Goal: Task Accomplishment & Management: Use online tool/utility

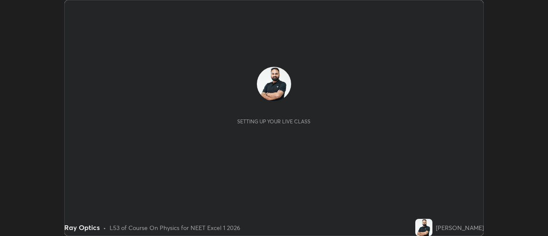
scroll to position [236, 548]
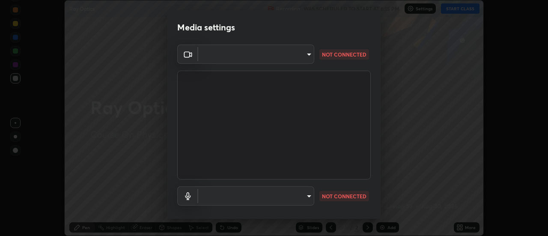
type input "fdf0122543ae5d46c2f8875dbcba14bf7011b669d8ae203f8d69d65b20255b81"
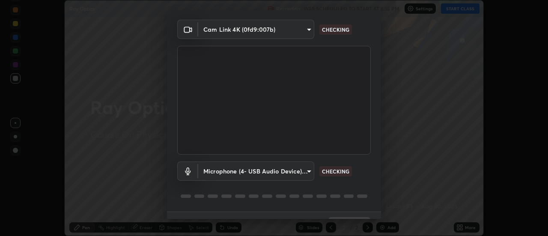
scroll to position [39, 0]
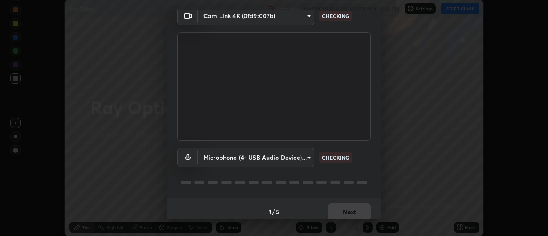
click at [374, 144] on div "Cam Link 4K (0fd9:007b) fdf0122543ae5d46c2f8875dbcba14bf7011b669d8ae203f8d69d65…" at bounding box center [274, 102] width 214 height 192
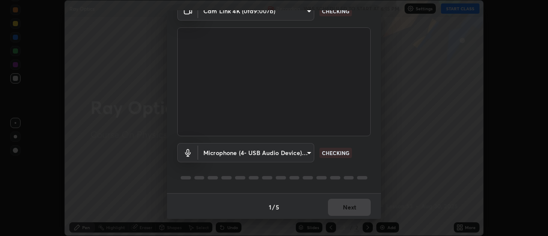
click at [372, 147] on div "Cam Link 4K (0fd9:007b) fdf0122543ae5d46c2f8875dbcba14bf7011b669d8ae203f8d69d65…" at bounding box center [274, 97] width 214 height 192
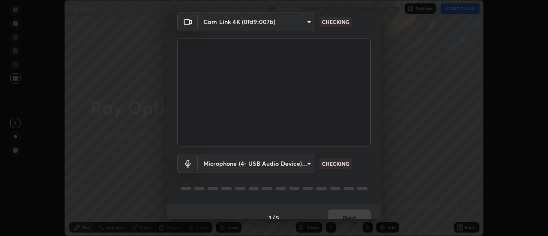
scroll to position [31, 0]
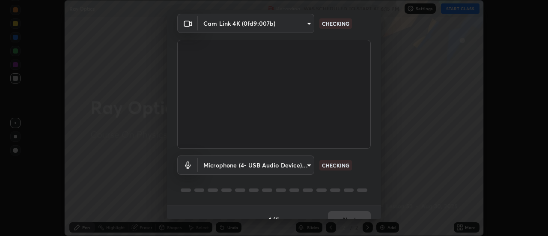
click at [373, 156] on div "Cam Link 4K (0fd9:007b) fdf0122543ae5d46c2f8875dbcba14bf7011b669d8ae203f8d69d65…" at bounding box center [274, 110] width 214 height 192
click at [310, 167] on body "Erase all Ray Optics Recording WAS SCHEDULED TO START AT 6:15 PM Settings START…" at bounding box center [274, 118] width 548 height 236
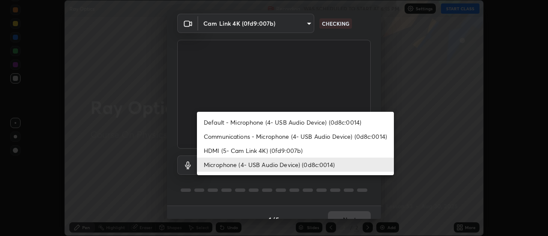
click at [347, 136] on li "Communications - Microphone (4- USB Audio Device) (0d8c:0014)" at bounding box center [295, 136] width 197 height 14
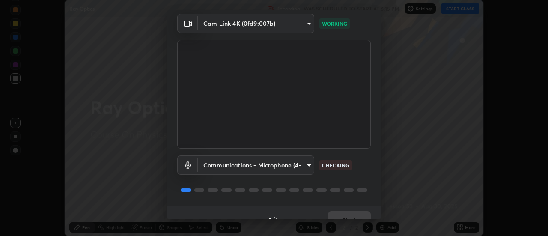
click at [308, 166] on body "Erase all Ray Optics Recording WAS SCHEDULED TO START AT 6:15 PM Settings START…" at bounding box center [274, 118] width 548 height 236
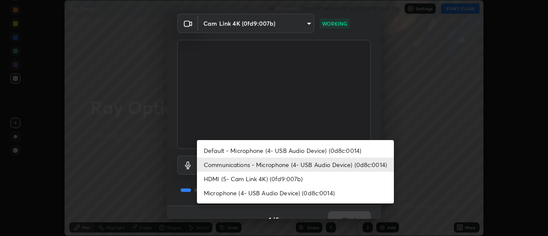
click at [330, 192] on li "Microphone (4- USB Audio Device) (0d8c:0014)" at bounding box center [295, 193] width 197 height 14
type input "e09ee293b8d7b6399543e153473595aa84b2e46297280bd78a06ea9519f50913"
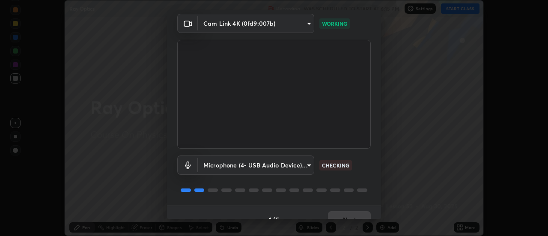
click at [374, 167] on div "Cam Link 4K (0fd9:007b) fdf0122543ae5d46c2f8875dbcba14bf7011b669d8ae203f8d69d65…" at bounding box center [274, 110] width 214 height 192
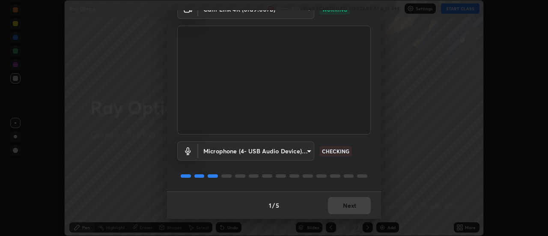
click at [374, 143] on div "Cam Link 4K (0fd9:007b) fdf0122543ae5d46c2f8875dbcba14bf7011b669d8ae203f8d69d65…" at bounding box center [274, 96] width 214 height 192
click at [371, 148] on div "Cam Link 4K (0fd9:007b) fdf0122543ae5d46c2f8875dbcba14bf7011b669d8ae203f8d69d65…" at bounding box center [274, 96] width 214 height 192
click at [370, 144] on div "Cam Link 4K (0fd9:007b) fdf0122543ae5d46c2f8875dbcba14bf7011b669d8ae203f8d69d65…" at bounding box center [274, 96] width 214 height 192
click at [362, 205] on button "Next" at bounding box center [349, 205] width 43 height 17
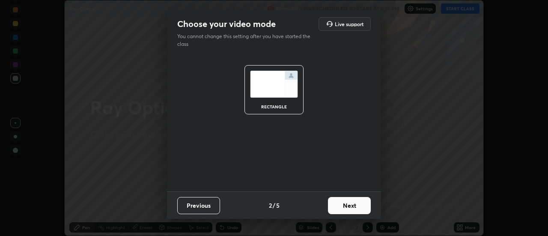
scroll to position [0, 0]
click at [366, 205] on button "Next" at bounding box center [349, 205] width 43 height 17
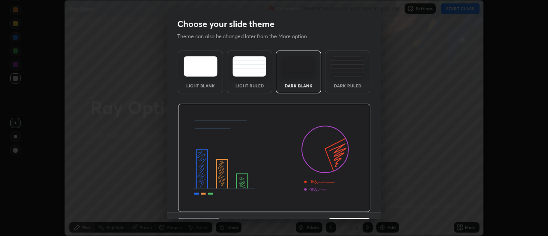
scroll to position [21, 0]
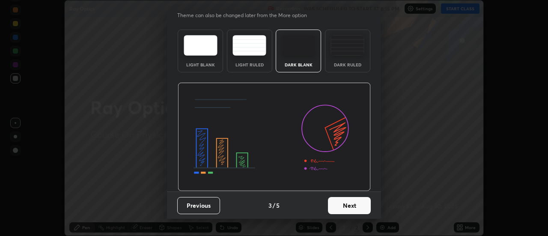
click at [359, 204] on button "Next" at bounding box center [349, 205] width 43 height 17
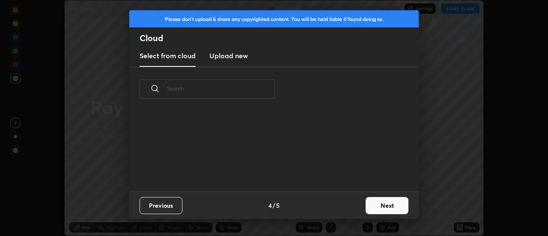
scroll to position [0, 0]
click at [387, 205] on button "Next" at bounding box center [387, 205] width 43 height 17
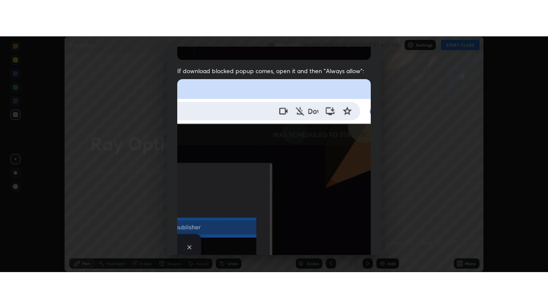
scroll to position [220, 0]
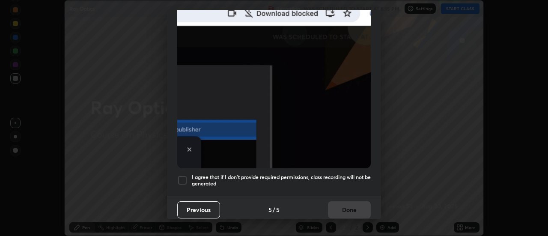
click at [347, 174] on h5 "I agree that if I don't provide required permissions, class recording will not …" at bounding box center [281, 180] width 179 height 13
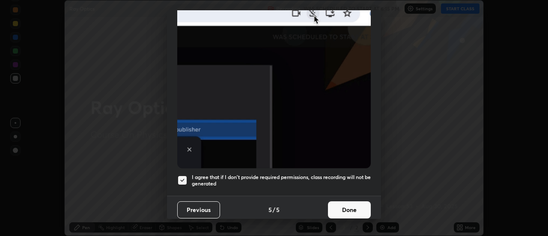
click at [352, 205] on button "Done" at bounding box center [349, 209] width 43 height 17
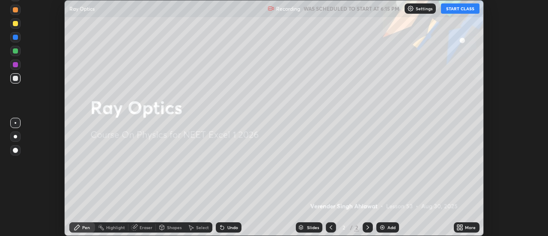
click at [467, 227] on div "More" at bounding box center [470, 227] width 11 height 4
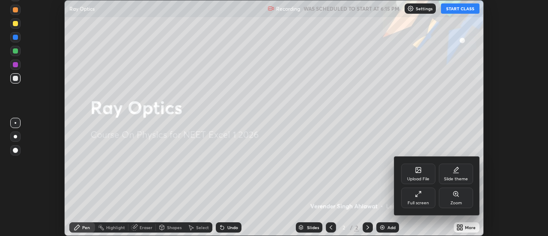
click at [463, 171] on div "Slide theme" at bounding box center [456, 174] width 34 height 21
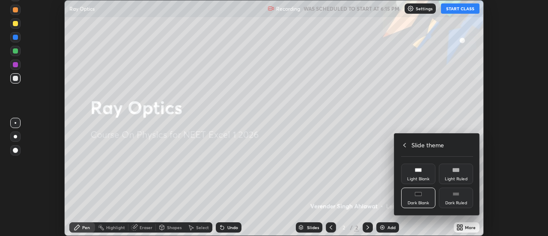
click at [460, 197] on div "Dark Ruled" at bounding box center [456, 198] width 34 height 21
click at [405, 144] on icon at bounding box center [404, 145] width 7 height 7
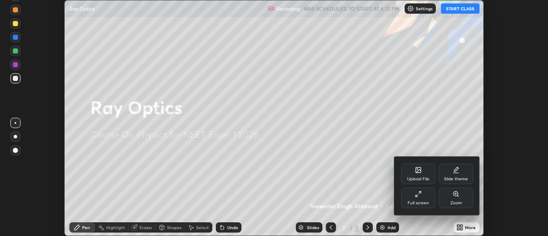
click at [414, 198] on div "Full screen" at bounding box center [418, 198] width 34 height 21
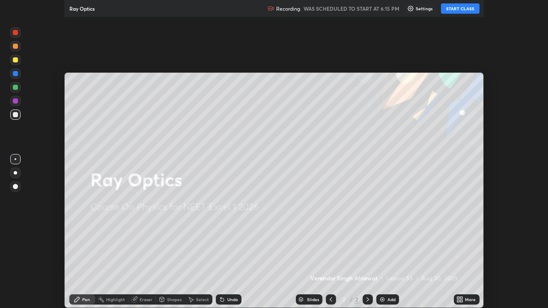
scroll to position [308, 548]
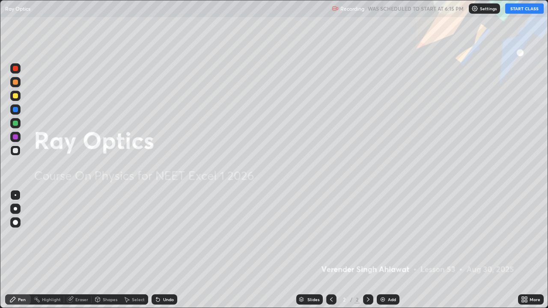
click at [529, 12] on button "START CLASS" at bounding box center [525, 8] width 39 height 10
click at [396, 236] on div "Add" at bounding box center [388, 300] width 23 height 10
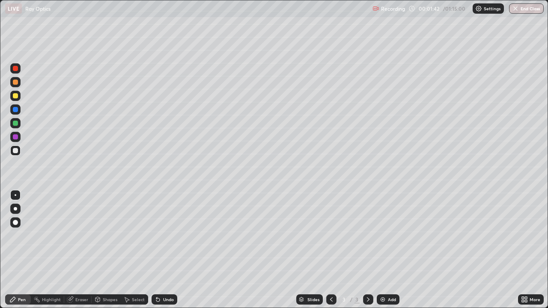
click at [111, 236] on div "Shapes" at bounding box center [110, 300] width 15 height 4
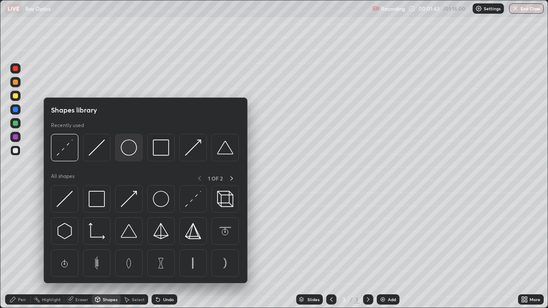
click at [127, 154] on img at bounding box center [129, 148] width 16 height 16
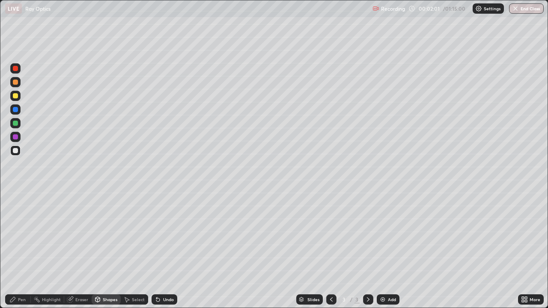
click at [108, 236] on div "Shapes" at bounding box center [110, 300] width 15 height 4
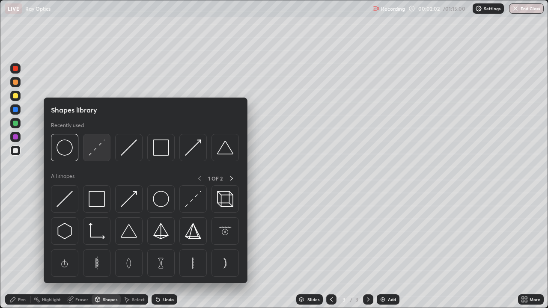
click at [96, 150] on img at bounding box center [97, 148] width 16 height 16
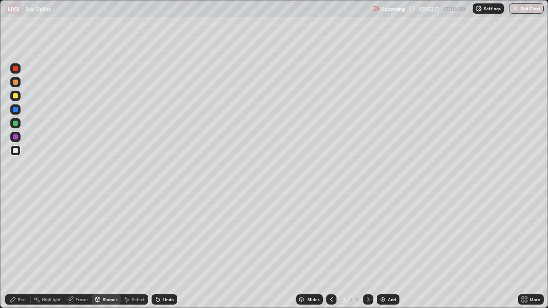
click at [76, 236] on div "Eraser" at bounding box center [81, 300] width 13 height 4
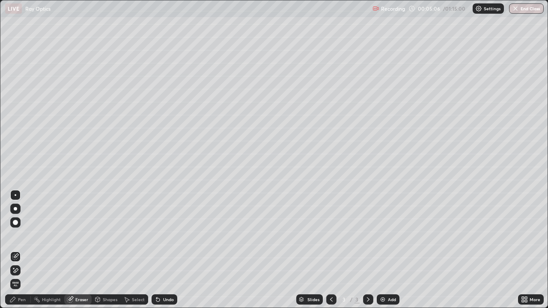
click at [14, 236] on icon at bounding box center [12, 299] width 5 height 5
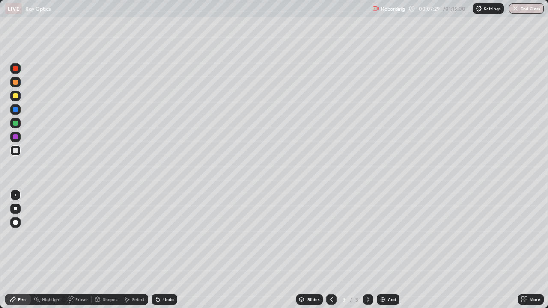
click at [392, 236] on div "Add" at bounding box center [392, 300] width 8 height 4
click at [16, 96] on div at bounding box center [15, 95] width 5 height 5
click at [14, 151] on div at bounding box center [15, 150] width 5 height 5
click at [166, 236] on div "Undo" at bounding box center [165, 300] width 26 height 10
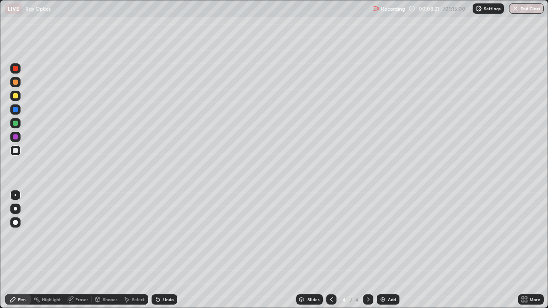
click at [168, 236] on div "Undo" at bounding box center [165, 300] width 26 height 10
click at [167, 236] on div "Undo" at bounding box center [165, 300] width 26 height 10
click at [79, 236] on div "Eraser" at bounding box center [81, 300] width 13 height 4
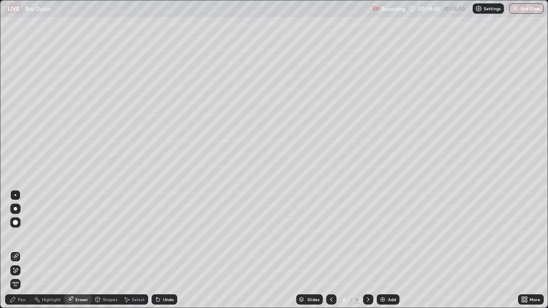
click at [18, 236] on div "Pen" at bounding box center [22, 300] width 8 height 4
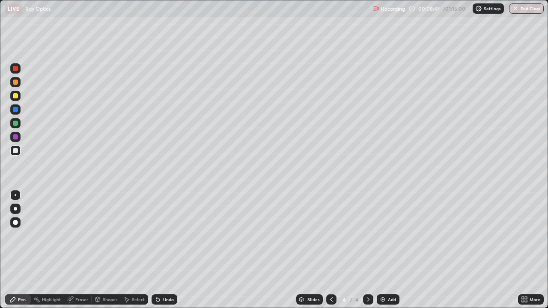
click at [79, 236] on div "Eraser" at bounding box center [81, 300] width 13 height 4
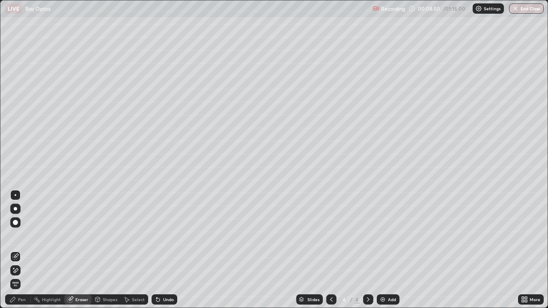
click at [22, 236] on div "Pen" at bounding box center [22, 300] width 8 height 4
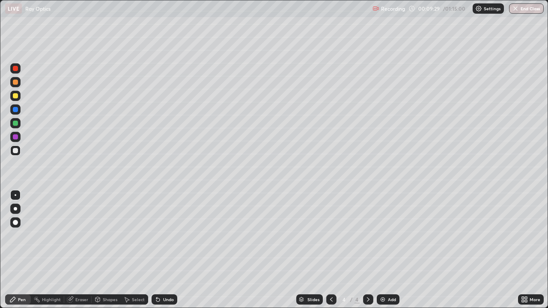
click at [133, 236] on div "Select" at bounding box center [138, 300] width 13 height 4
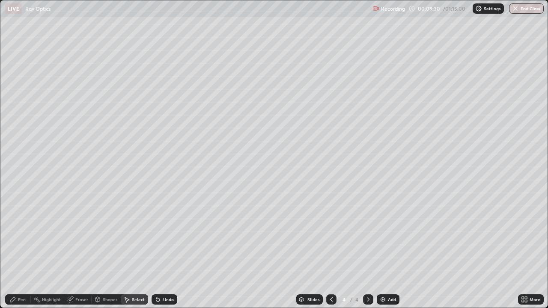
click at [105, 236] on div "Shapes" at bounding box center [110, 300] width 15 height 4
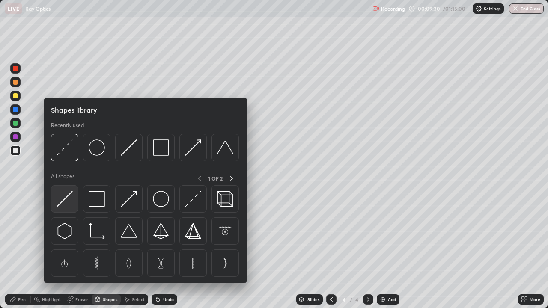
click at [66, 200] on img at bounding box center [65, 199] width 16 height 16
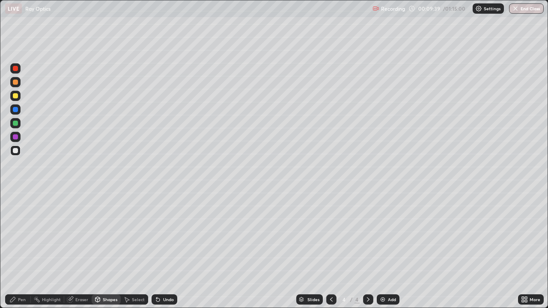
click at [14, 236] on icon at bounding box center [12, 299] width 7 height 7
click at [106, 236] on div "Shapes" at bounding box center [110, 300] width 15 height 4
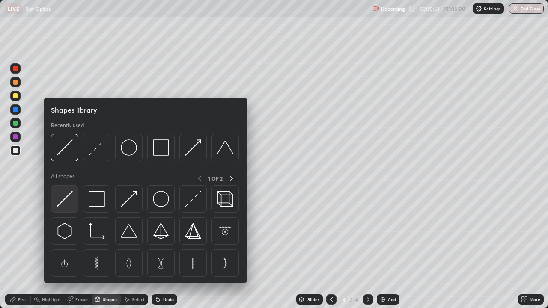
click at [65, 197] on img at bounding box center [65, 199] width 16 height 16
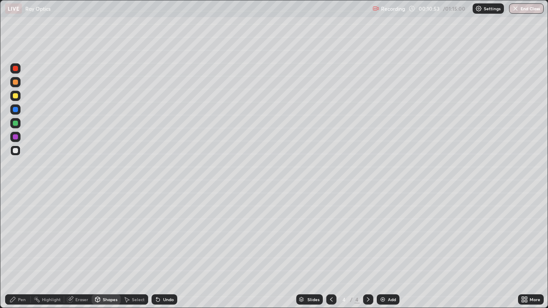
click at [18, 97] on div at bounding box center [15, 95] width 5 height 5
click at [20, 236] on div "Pen" at bounding box center [18, 300] width 26 height 10
click at [16, 83] on div at bounding box center [15, 82] width 5 height 5
click at [16, 126] on div at bounding box center [15, 123] width 5 height 5
click at [15, 96] on div at bounding box center [15, 95] width 5 height 5
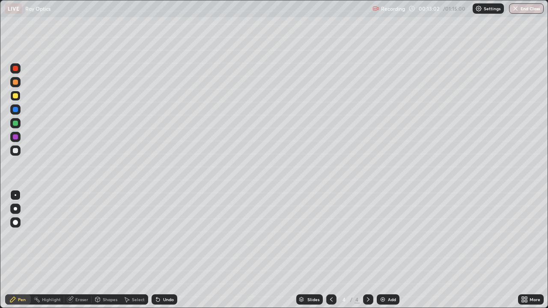
click at [15, 123] on div at bounding box center [15, 123] width 5 height 5
click at [391, 236] on div "Add" at bounding box center [392, 300] width 8 height 4
click at [15, 95] on div at bounding box center [15, 95] width 5 height 5
click at [15, 150] on div at bounding box center [15, 150] width 5 height 5
click at [108, 236] on div "Shapes" at bounding box center [110, 300] width 15 height 4
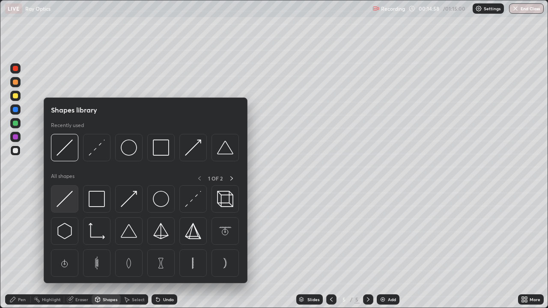
click at [67, 201] on img at bounding box center [65, 199] width 16 height 16
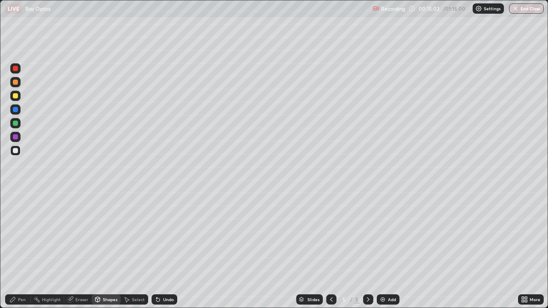
click at [16, 236] on icon at bounding box center [12, 299] width 7 height 7
click at [171, 236] on div "Undo" at bounding box center [168, 300] width 11 height 4
click at [108, 236] on div "Shapes" at bounding box center [110, 300] width 15 height 4
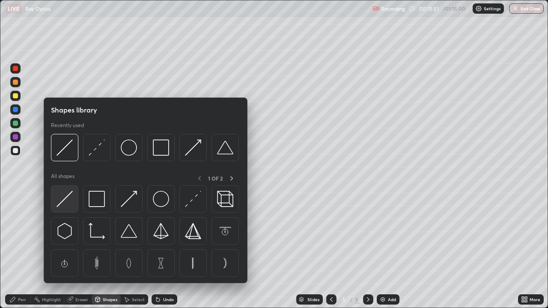
click at [63, 201] on img at bounding box center [65, 199] width 16 height 16
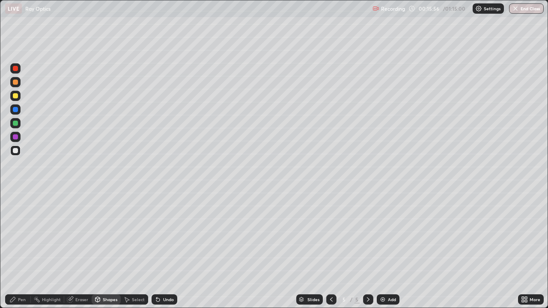
click at [21, 236] on div "Pen" at bounding box center [22, 300] width 8 height 4
click at [15, 97] on div at bounding box center [15, 95] width 5 height 5
click at [110, 236] on div "Shapes" at bounding box center [110, 300] width 15 height 4
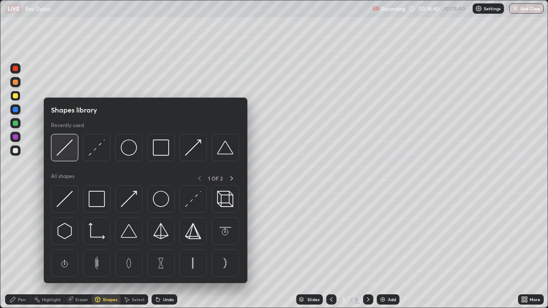
click at [69, 152] on img at bounding box center [65, 148] width 16 height 16
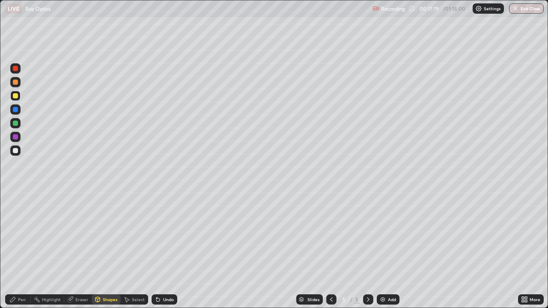
click at [113, 236] on div "Shapes" at bounding box center [110, 300] width 15 height 4
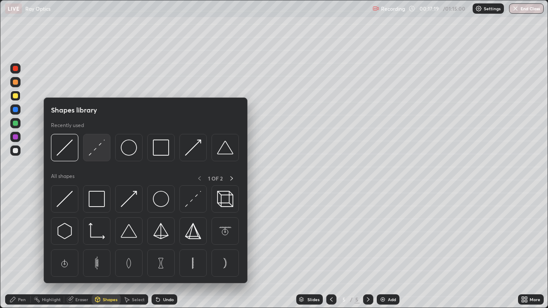
click at [94, 148] on img at bounding box center [97, 148] width 16 height 16
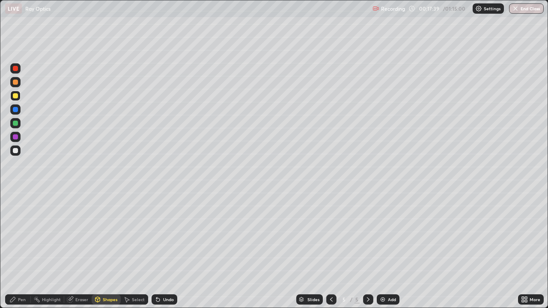
click at [108, 236] on div "Shapes" at bounding box center [110, 300] width 15 height 4
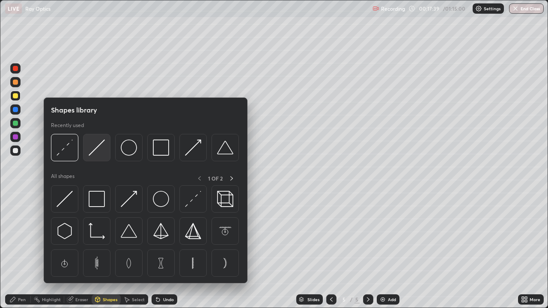
click at [98, 151] on img at bounding box center [97, 148] width 16 height 16
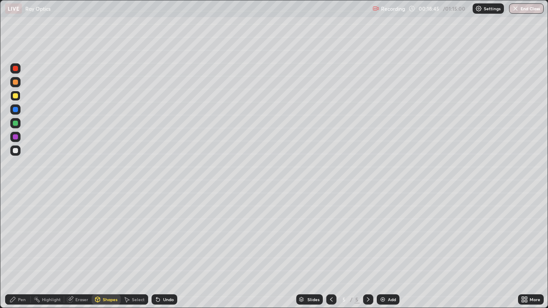
click at [15, 124] on div at bounding box center [15, 123] width 5 height 5
click at [108, 236] on div "Shapes" at bounding box center [110, 300] width 15 height 4
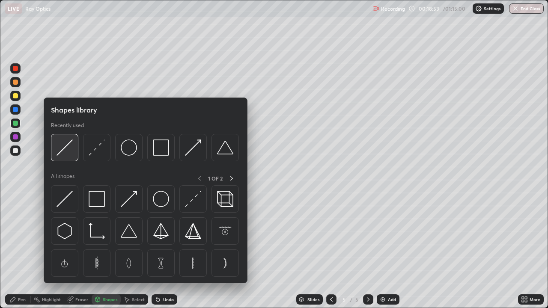
click at [65, 150] on img at bounding box center [65, 148] width 16 height 16
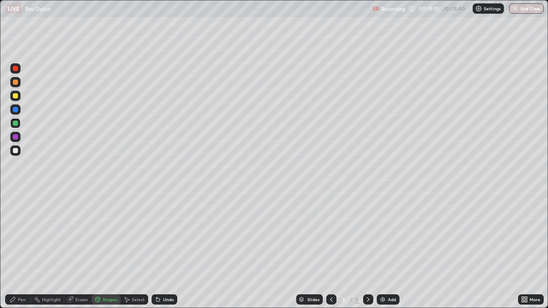
click at [18, 236] on div "Pen" at bounding box center [18, 300] width 26 height 10
click at [171, 236] on div "Undo" at bounding box center [168, 300] width 11 height 4
click at [106, 236] on div "Shapes" at bounding box center [110, 300] width 15 height 4
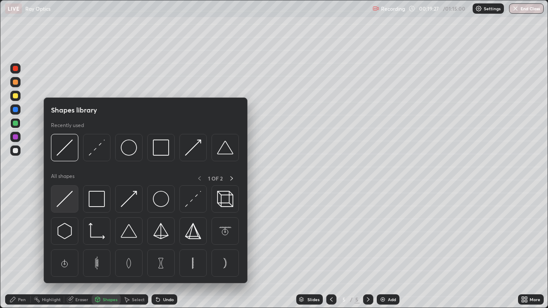
click at [63, 203] on img at bounding box center [65, 199] width 16 height 16
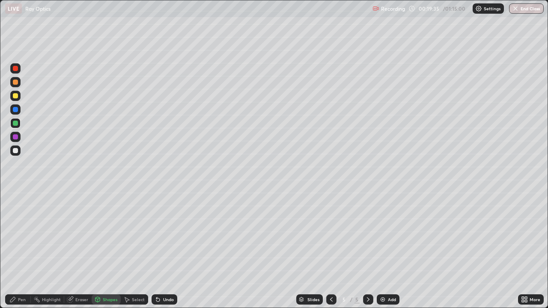
click at [19, 236] on div "Pen" at bounding box center [22, 300] width 8 height 4
click at [15, 98] on div at bounding box center [15, 95] width 5 height 5
click at [14, 137] on div at bounding box center [15, 137] width 5 height 5
click at [103, 236] on div "Shapes" at bounding box center [106, 300] width 29 height 10
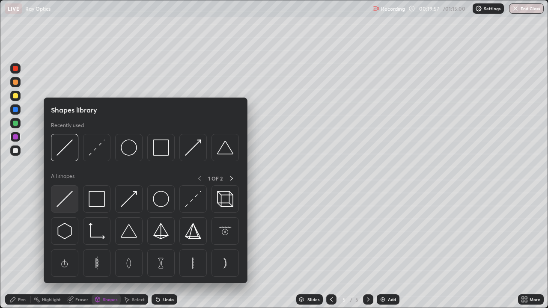
click at [67, 202] on img at bounding box center [65, 199] width 16 height 16
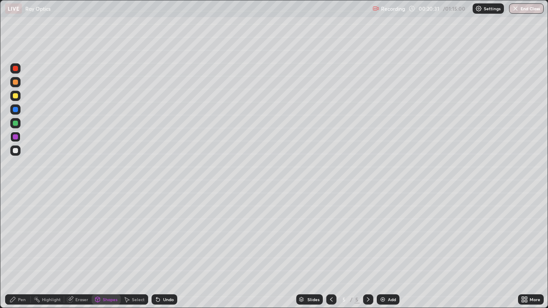
click at [107, 236] on div "Shapes" at bounding box center [110, 300] width 15 height 4
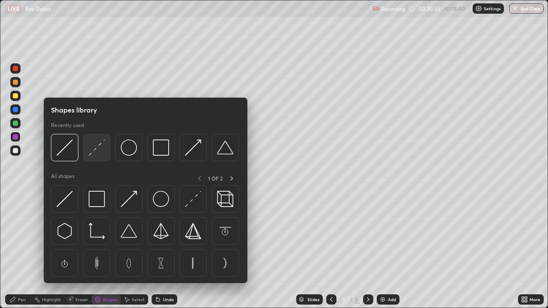
click at [96, 147] on img at bounding box center [97, 148] width 16 height 16
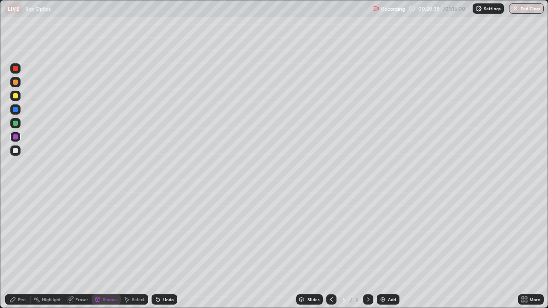
click at [107, 236] on div "Shapes" at bounding box center [106, 300] width 29 height 10
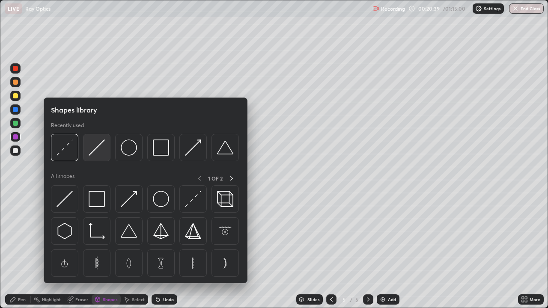
click at [99, 151] on img at bounding box center [97, 148] width 16 height 16
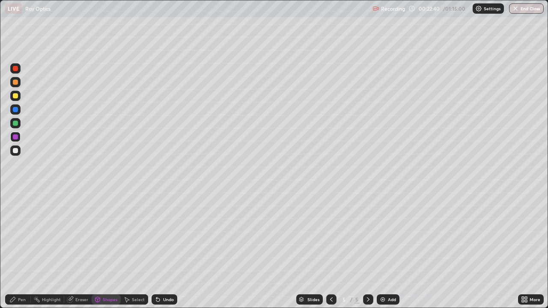
click at [393, 236] on div "Add" at bounding box center [392, 300] width 8 height 4
click at [15, 97] on div at bounding box center [15, 95] width 5 height 5
click at [20, 236] on div "Pen" at bounding box center [18, 300] width 26 height 10
click at [15, 152] on div at bounding box center [15, 150] width 5 height 5
click at [110, 236] on div "Shapes" at bounding box center [110, 300] width 15 height 4
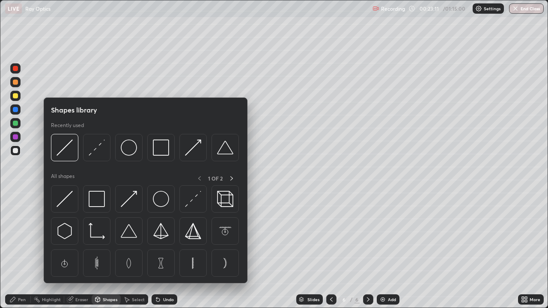
click at [17, 236] on div "Pen" at bounding box center [18, 300] width 26 height 10
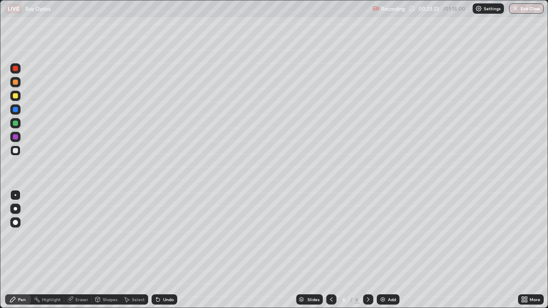
click at [111, 236] on div "Shapes" at bounding box center [110, 300] width 15 height 4
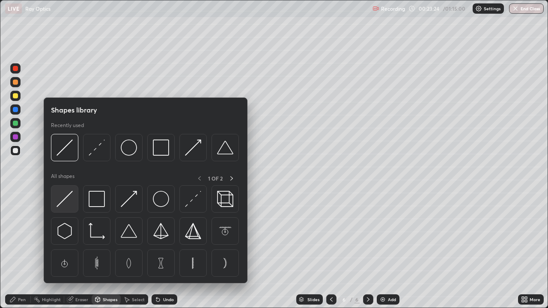
click at [64, 202] on img at bounding box center [65, 199] width 16 height 16
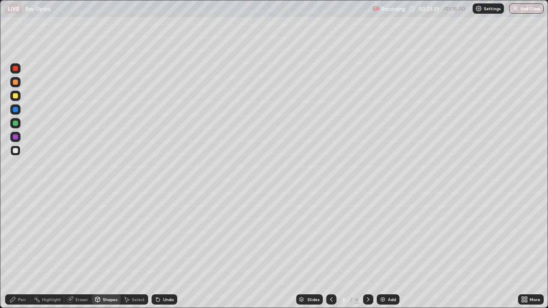
click at [16, 236] on icon at bounding box center [12, 299] width 7 height 7
click at [106, 236] on div "Shapes" at bounding box center [110, 300] width 15 height 4
click at [18, 236] on div "Pen" at bounding box center [18, 300] width 26 height 10
click at [15, 97] on div at bounding box center [15, 95] width 5 height 5
click at [108, 236] on div "Shapes" at bounding box center [110, 300] width 15 height 4
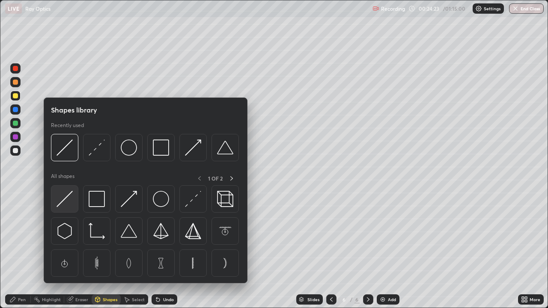
click at [70, 196] on img at bounding box center [65, 199] width 16 height 16
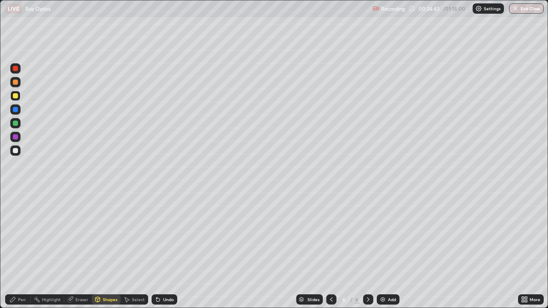
click at [15, 124] on div at bounding box center [15, 123] width 5 height 5
click at [19, 153] on div at bounding box center [15, 151] width 10 height 10
click at [173, 236] on div "Undo" at bounding box center [165, 300] width 26 height 10
click at [19, 236] on div "Pen" at bounding box center [22, 300] width 8 height 4
click at [392, 236] on div "Add" at bounding box center [392, 300] width 8 height 4
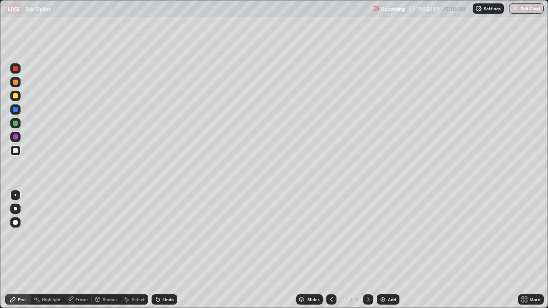
click at [15, 149] on div at bounding box center [15, 150] width 5 height 5
click at [15, 98] on div at bounding box center [15, 95] width 5 height 5
click at [14, 151] on div at bounding box center [15, 150] width 5 height 5
click at [168, 236] on div "Undo" at bounding box center [168, 300] width 11 height 4
click at [166, 236] on div "Undo" at bounding box center [168, 300] width 11 height 4
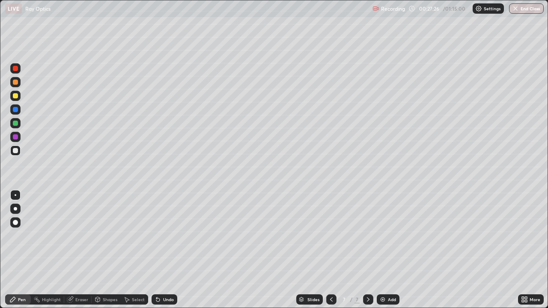
click at [110, 236] on div "Shapes" at bounding box center [110, 300] width 15 height 4
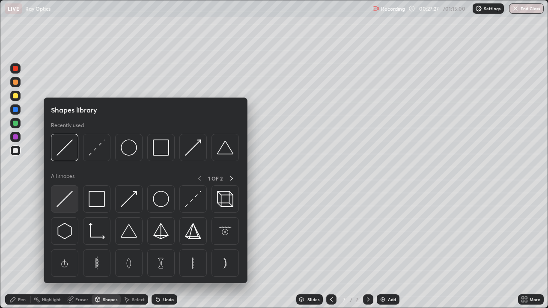
click at [66, 202] on img at bounding box center [65, 199] width 16 height 16
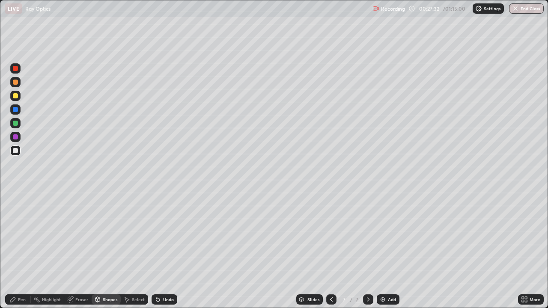
click at [17, 236] on div "Pen" at bounding box center [18, 300] width 26 height 10
click at [113, 236] on div "Shapes" at bounding box center [110, 300] width 15 height 4
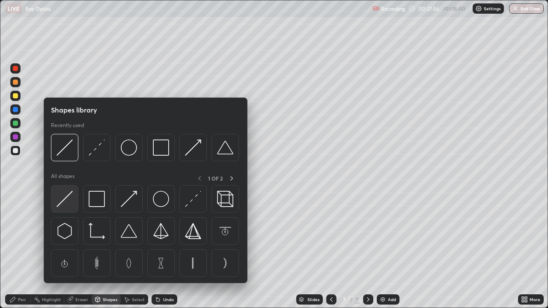
click at [69, 200] on img at bounding box center [65, 199] width 16 height 16
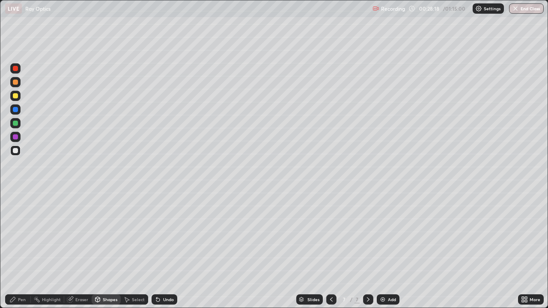
click at [15, 123] on div at bounding box center [15, 123] width 5 height 5
click at [15, 83] on div at bounding box center [15, 82] width 5 height 5
click at [18, 236] on div "Pen" at bounding box center [18, 300] width 26 height 10
click at [17, 236] on div "Pen" at bounding box center [18, 300] width 26 height 10
click at [15, 149] on div at bounding box center [15, 150] width 5 height 5
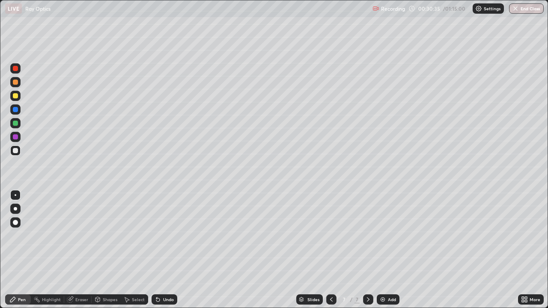
click at [390, 236] on div "Add" at bounding box center [392, 300] width 8 height 4
click at [15, 96] on div at bounding box center [15, 95] width 5 height 5
click at [16, 151] on div at bounding box center [15, 150] width 5 height 5
click at [110, 236] on div "Shapes" at bounding box center [106, 300] width 29 height 10
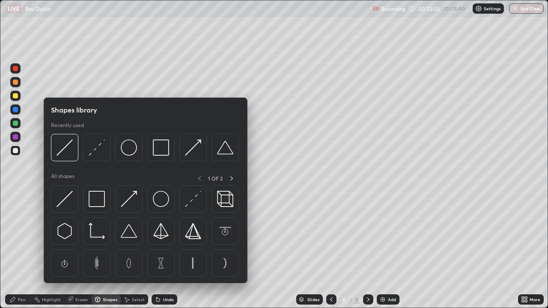
click at [21, 236] on div "Pen" at bounding box center [22, 300] width 8 height 4
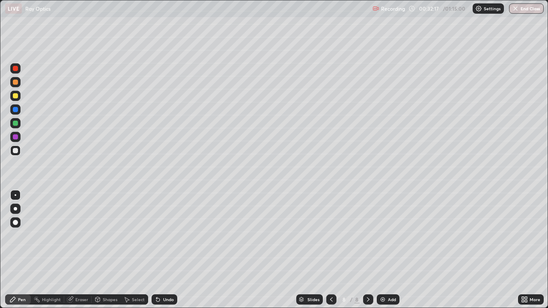
click at [109, 236] on div "Shapes" at bounding box center [110, 300] width 15 height 4
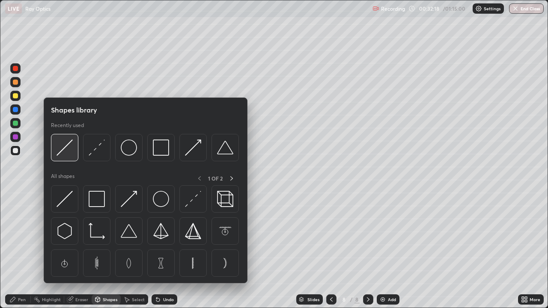
click at [67, 149] on img at bounding box center [65, 148] width 16 height 16
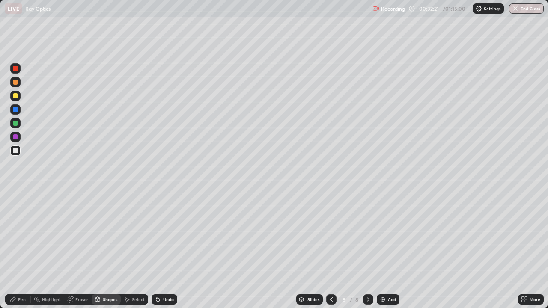
click at [21, 236] on div "Pen" at bounding box center [18, 300] width 26 height 10
click at [107, 236] on div "Shapes" at bounding box center [110, 300] width 15 height 4
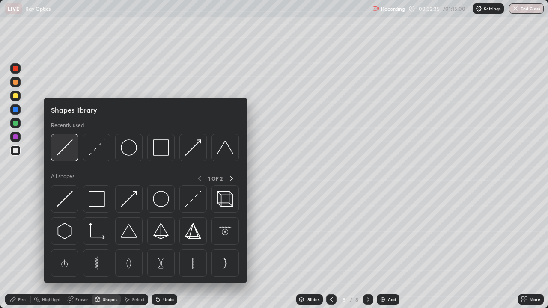
click at [66, 150] on img at bounding box center [65, 148] width 16 height 16
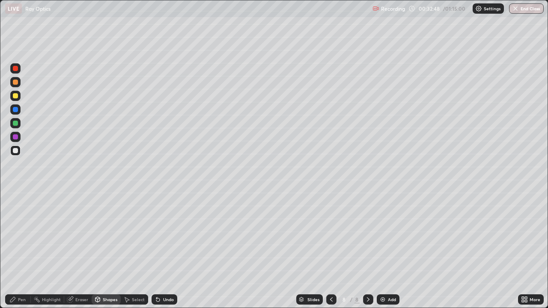
click at [167, 236] on div "Undo" at bounding box center [168, 300] width 11 height 4
click at [14, 96] on div at bounding box center [15, 95] width 5 height 5
click at [20, 236] on div "Pen" at bounding box center [22, 300] width 8 height 4
click at [14, 152] on div at bounding box center [15, 150] width 5 height 5
click at [391, 236] on div "Add" at bounding box center [392, 300] width 8 height 4
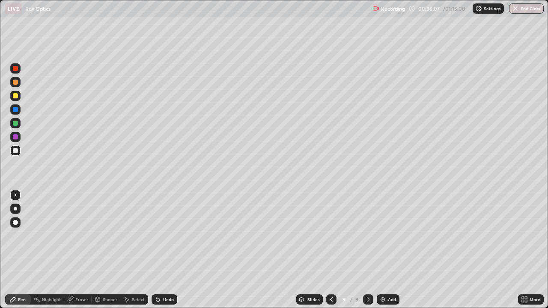
click at [16, 95] on div at bounding box center [15, 95] width 5 height 5
click at [15, 151] on div at bounding box center [15, 150] width 5 height 5
click at [165, 236] on div "Undo" at bounding box center [168, 300] width 11 height 4
click at [19, 236] on div "Pen" at bounding box center [22, 300] width 8 height 4
click at [107, 236] on div "Shapes" at bounding box center [110, 300] width 15 height 4
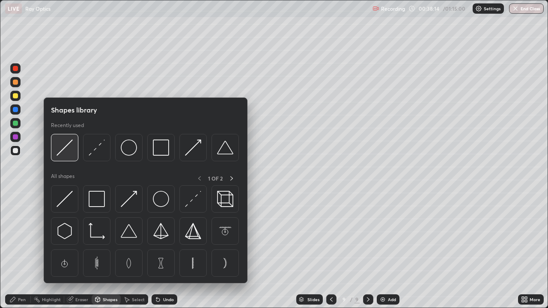
click at [62, 150] on img at bounding box center [65, 148] width 16 height 16
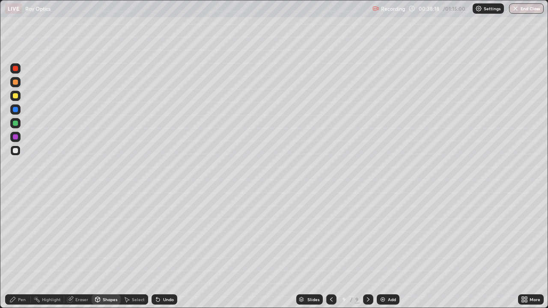
click at [24, 236] on div "Pen" at bounding box center [22, 300] width 8 height 4
click at [106, 236] on div "Shapes" at bounding box center [110, 300] width 15 height 4
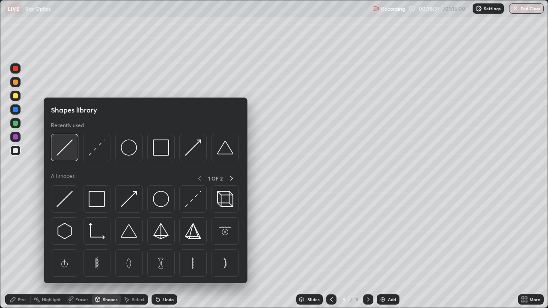
click at [66, 151] on img at bounding box center [65, 148] width 16 height 16
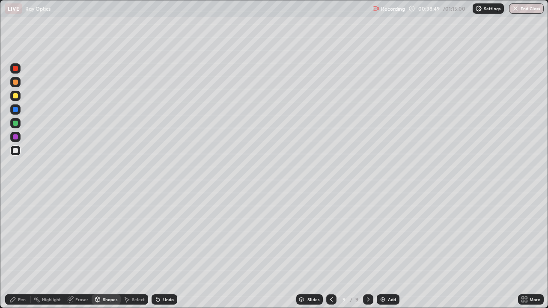
click at [16, 123] on div at bounding box center [15, 123] width 5 height 5
click at [14, 150] on div at bounding box center [15, 150] width 5 height 5
click at [17, 123] on div at bounding box center [15, 123] width 5 height 5
click at [167, 236] on div "Undo" at bounding box center [168, 300] width 11 height 4
click at [16, 138] on div at bounding box center [15, 137] width 5 height 5
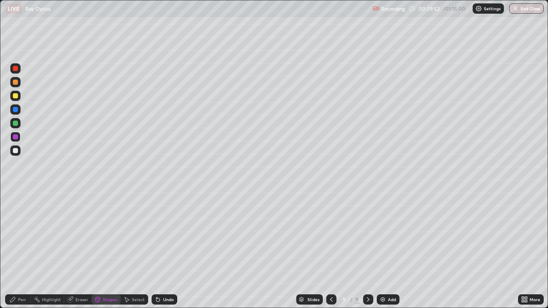
click at [26, 236] on div "Pen" at bounding box center [18, 300] width 26 height 10
click at [15, 151] on div at bounding box center [15, 150] width 5 height 5
click at [392, 236] on div "Add" at bounding box center [392, 300] width 8 height 4
click at [15, 152] on div at bounding box center [15, 150] width 5 height 5
click at [108, 236] on div "Shapes" at bounding box center [110, 300] width 15 height 4
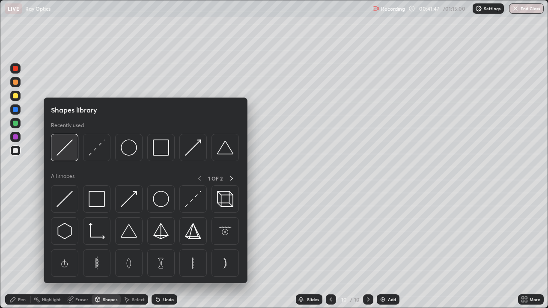
click at [63, 151] on img at bounding box center [65, 148] width 16 height 16
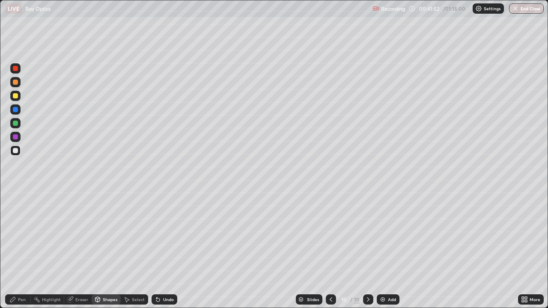
click at [17, 236] on div "Pen" at bounding box center [18, 300] width 26 height 10
click at [111, 236] on div "Shapes" at bounding box center [110, 300] width 15 height 4
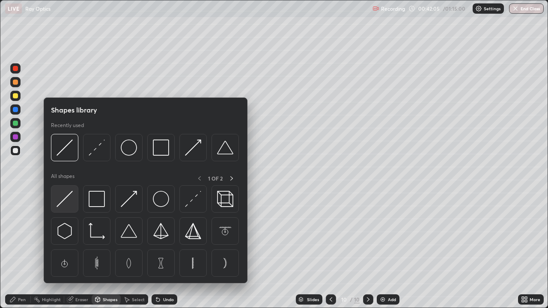
click at [67, 200] on img at bounding box center [65, 199] width 16 height 16
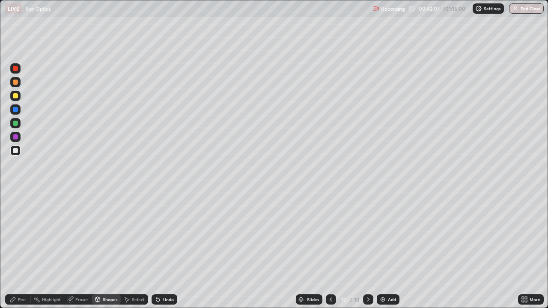
click at [18, 236] on div "Pen" at bounding box center [22, 300] width 8 height 4
click at [167, 236] on div "Undo" at bounding box center [168, 300] width 11 height 4
click at [168, 236] on div "Undo" at bounding box center [168, 300] width 11 height 4
click at [110, 236] on div "Shapes" at bounding box center [110, 300] width 15 height 4
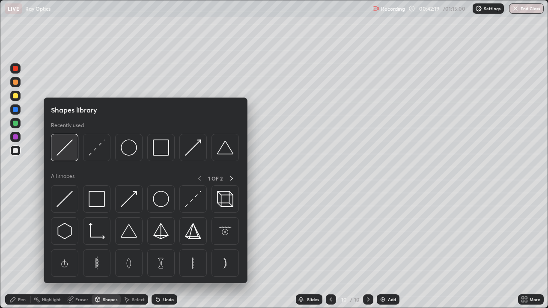
click at [66, 148] on img at bounding box center [65, 148] width 16 height 16
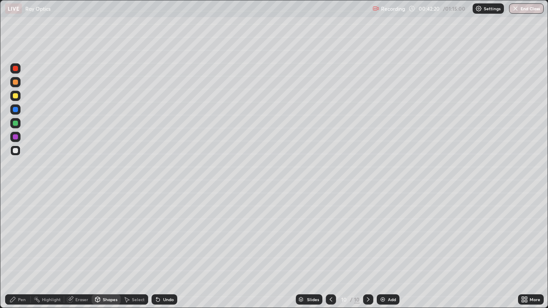
click at [17, 97] on div at bounding box center [15, 95] width 5 height 5
click at [14, 153] on div at bounding box center [15, 150] width 5 height 5
click at [19, 236] on div "Pen" at bounding box center [22, 300] width 8 height 4
click at [393, 236] on div "Add" at bounding box center [392, 300] width 8 height 4
click at [17, 97] on div at bounding box center [15, 95] width 5 height 5
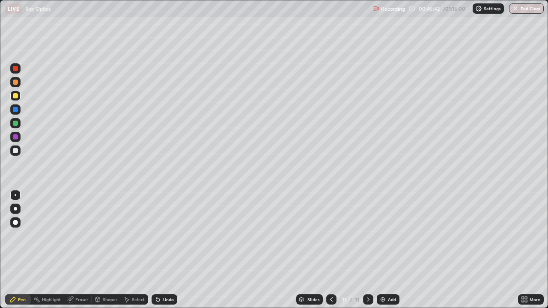
click at [112, 236] on div "Shapes" at bounding box center [110, 300] width 15 height 4
click at [15, 152] on div at bounding box center [15, 150] width 5 height 5
click at [168, 236] on div "Undo" at bounding box center [168, 300] width 11 height 4
click at [19, 236] on div "Pen" at bounding box center [22, 300] width 8 height 4
click at [108, 236] on div "Shapes" at bounding box center [110, 300] width 15 height 4
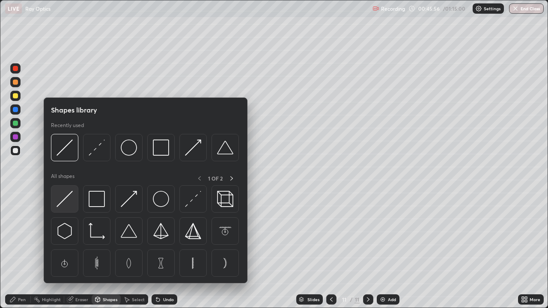
click at [64, 199] on img at bounding box center [65, 199] width 16 height 16
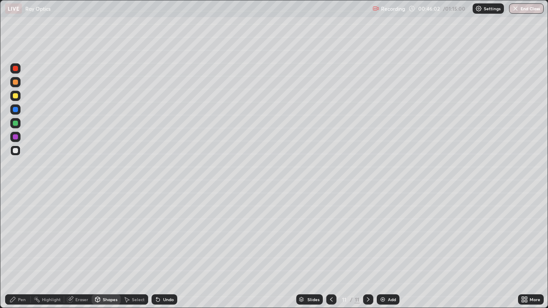
click at [19, 236] on div "Pen" at bounding box center [18, 300] width 26 height 10
click at [109, 236] on div "Shapes" at bounding box center [110, 300] width 15 height 4
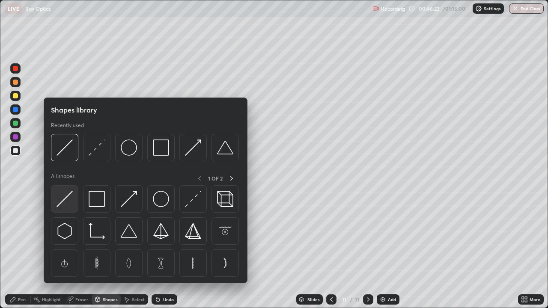
click at [65, 200] on img at bounding box center [65, 199] width 16 height 16
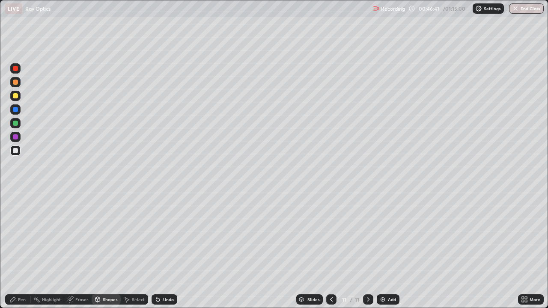
click at [15, 123] on div at bounding box center [15, 123] width 5 height 5
click at [16, 151] on div at bounding box center [15, 150] width 5 height 5
click at [18, 236] on div "Pen" at bounding box center [18, 300] width 26 height 10
click at [21, 163] on div "Erase all" at bounding box center [15, 154] width 21 height 274
click at [108, 236] on div "Shapes" at bounding box center [110, 300] width 15 height 4
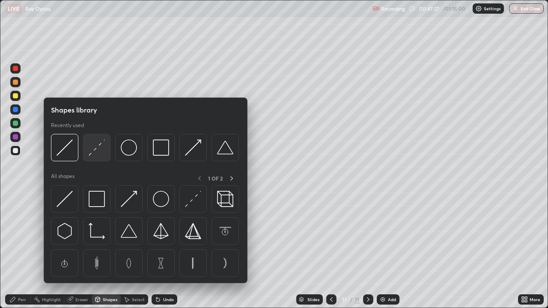
click at [94, 150] on img at bounding box center [97, 148] width 16 height 16
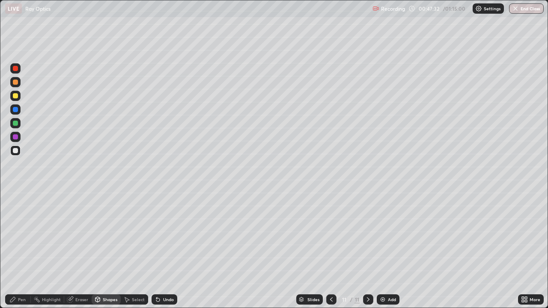
click at [169, 236] on div "Undo" at bounding box center [168, 300] width 11 height 4
click at [14, 123] on div at bounding box center [15, 123] width 5 height 5
click at [16, 151] on div at bounding box center [15, 150] width 5 height 5
click at [18, 236] on div "Pen" at bounding box center [22, 300] width 8 height 4
click at [14, 124] on div at bounding box center [15, 123] width 5 height 5
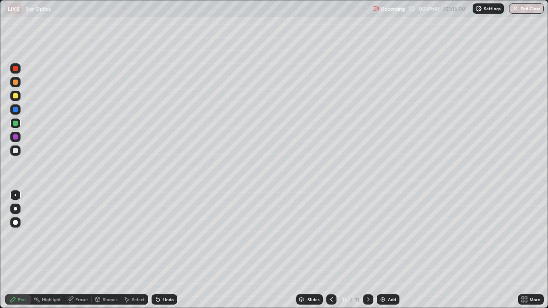
click at [393, 236] on div "Add" at bounding box center [388, 300] width 23 height 10
click at [15, 96] on div at bounding box center [15, 95] width 5 height 5
click at [14, 151] on div at bounding box center [15, 150] width 5 height 5
click at [112, 236] on div "Shapes" at bounding box center [110, 300] width 15 height 4
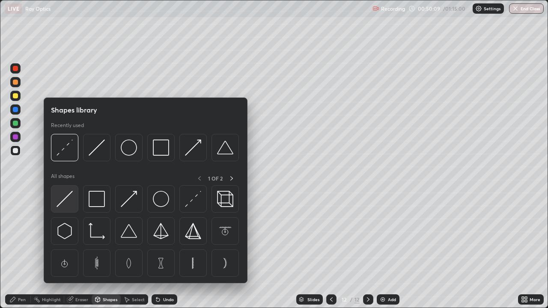
click at [69, 201] on img at bounding box center [65, 199] width 16 height 16
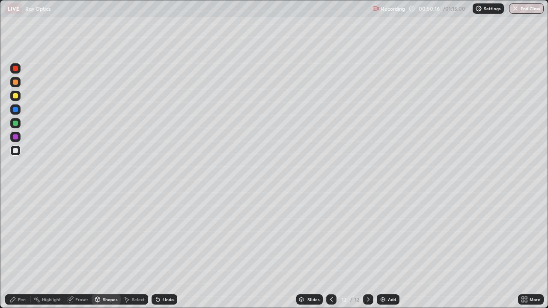
click at [19, 236] on div "Pen" at bounding box center [22, 300] width 8 height 4
click at [15, 96] on div at bounding box center [15, 95] width 5 height 5
click at [108, 236] on div "Shapes" at bounding box center [110, 300] width 15 height 4
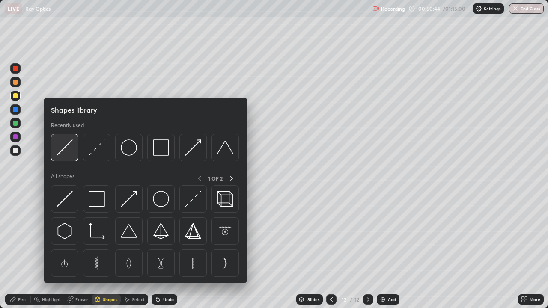
click at [63, 155] on img at bounding box center [65, 148] width 16 height 16
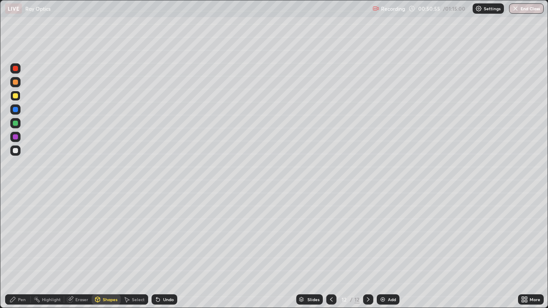
click at [105, 236] on div "Shapes" at bounding box center [110, 300] width 15 height 4
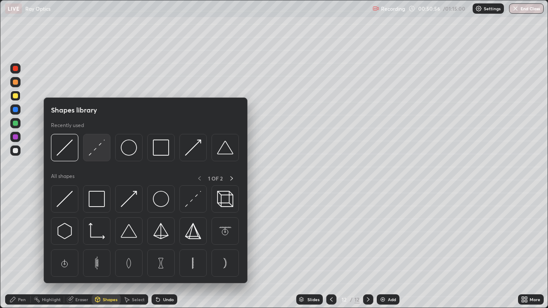
click at [95, 149] on img at bounding box center [97, 148] width 16 height 16
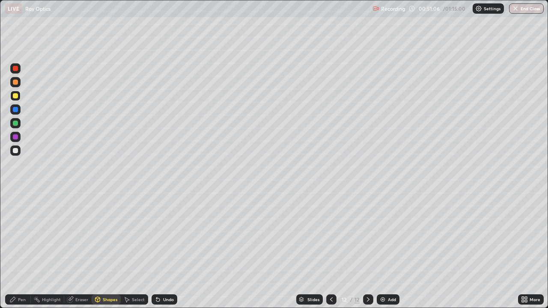
click at [16, 99] on div at bounding box center [15, 96] width 10 height 10
click at [165, 236] on div "Undo" at bounding box center [168, 300] width 11 height 4
click at [107, 236] on div "Shapes" at bounding box center [110, 300] width 15 height 4
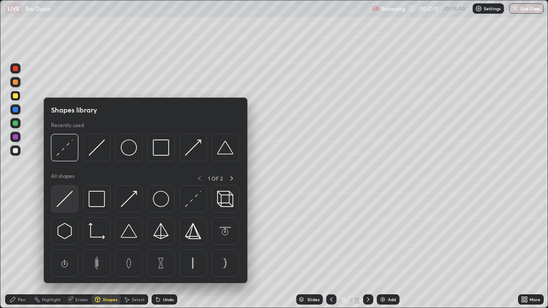
click at [67, 201] on img at bounding box center [65, 199] width 16 height 16
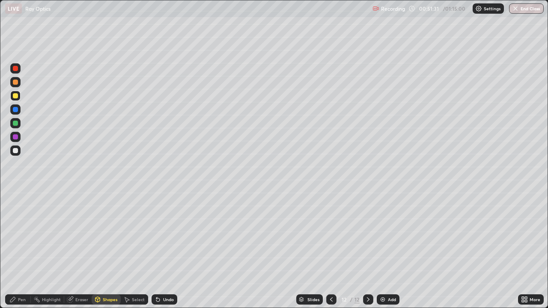
click at [16, 123] on div at bounding box center [15, 123] width 5 height 5
click at [16, 125] on div at bounding box center [15, 123] width 5 height 5
click at [108, 236] on div "Shapes" at bounding box center [110, 300] width 15 height 4
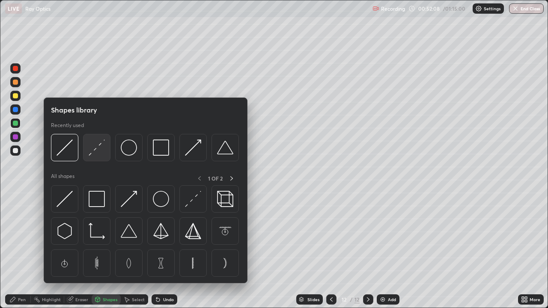
click at [95, 148] on img at bounding box center [97, 148] width 16 height 16
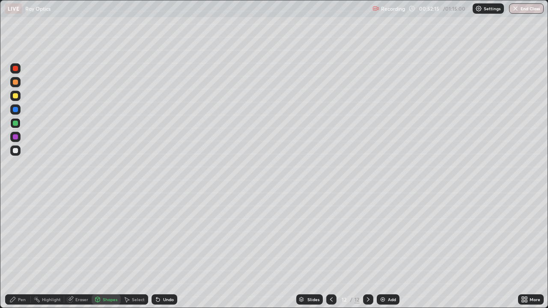
click at [15, 84] on div at bounding box center [15, 82] width 5 height 5
click at [18, 236] on div "Pen" at bounding box center [22, 300] width 8 height 4
click at [329, 236] on icon at bounding box center [331, 299] width 7 height 7
click at [331, 236] on icon at bounding box center [331, 299] width 7 height 7
click at [329, 236] on icon at bounding box center [331, 299] width 7 height 7
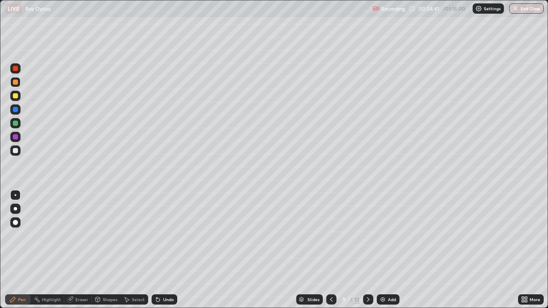
click at [331, 236] on icon at bounding box center [331, 299] width 7 height 7
click at [330, 236] on icon at bounding box center [331, 299] width 7 height 7
click at [329, 236] on icon at bounding box center [331, 299] width 7 height 7
click at [309, 236] on div "Slides" at bounding box center [314, 300] width 12 height 4
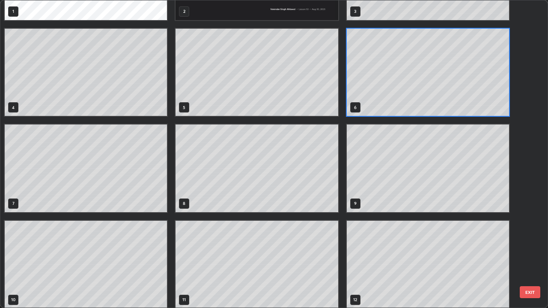
scroll to position [77, 0]
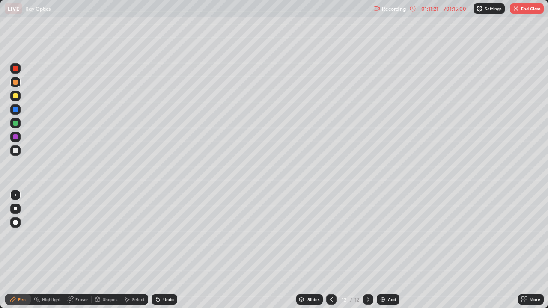
click at [530, 9] on button "End Class" at bounding box center [527, 8] width 34 height 10
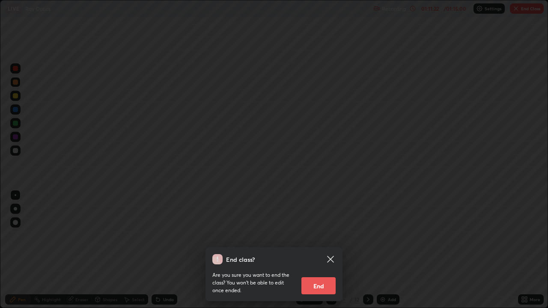
click at [323, 236] on button "End" at bounding box center [319, 286] width 34 height 17
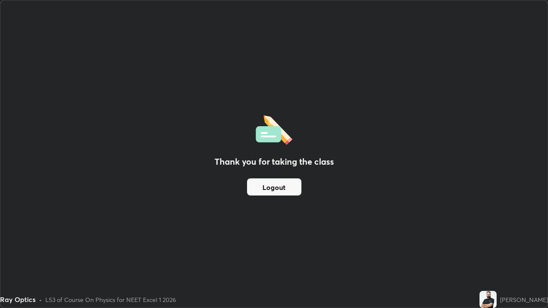
click at [286, 187] on button "Logout" at bounding box center [274, 187] width 54 height 17
